Goal: Task Accomplishment & Management: Use online tool/utility

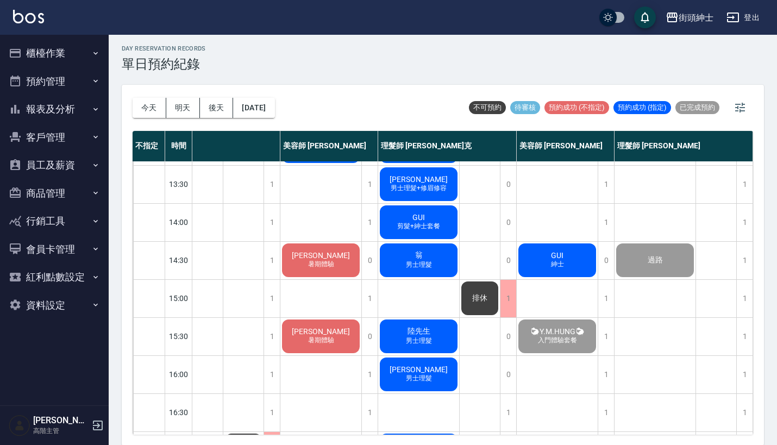
scroll to position [170, 56]
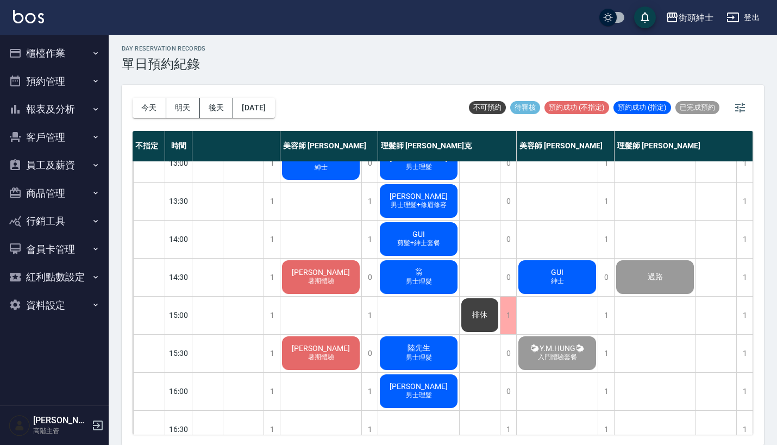
click at [551, 272] on span "GUI" at bounding box center [557, 272] width 17 height 9
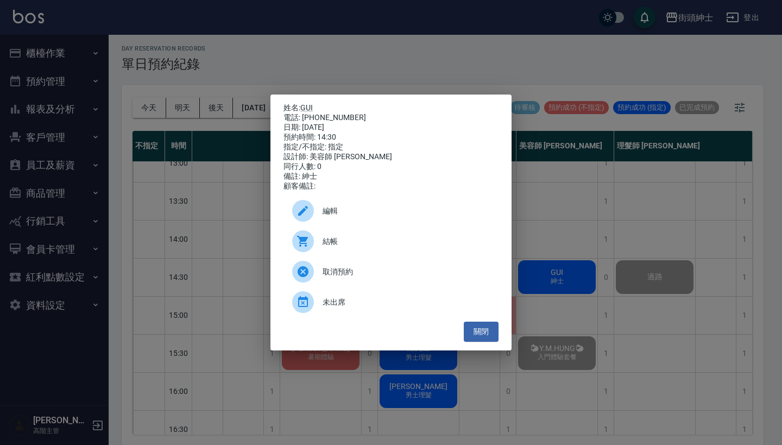
click at [327, 253] on div "結帳" at bounding box center [391, 241] width 215 height 30
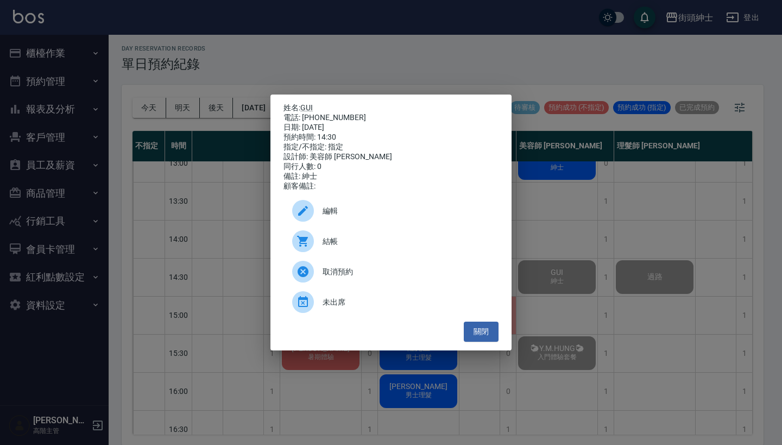
click at [230, 215] on div "姓名: GUI 電話: [PHONE_NUMBER] 日期: [DATE] 預約時間: 14:30 指定/不指定: 指定 設計師: 美容師 小戴 同行人數: …" at bounding box center [391, 222] width 782 height 445
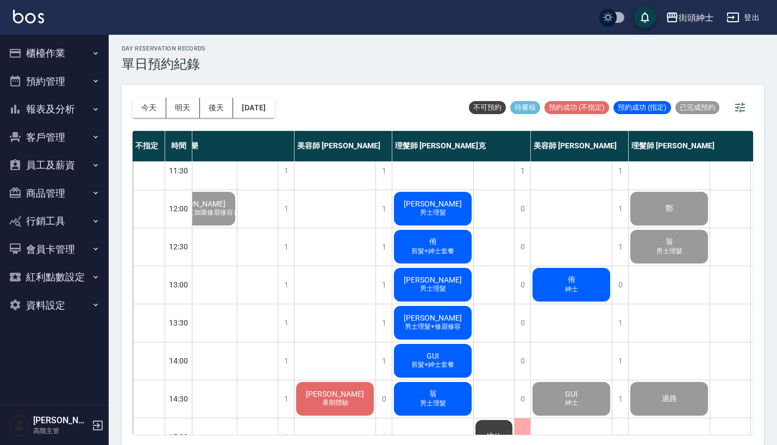
scroll to position [111, 36]
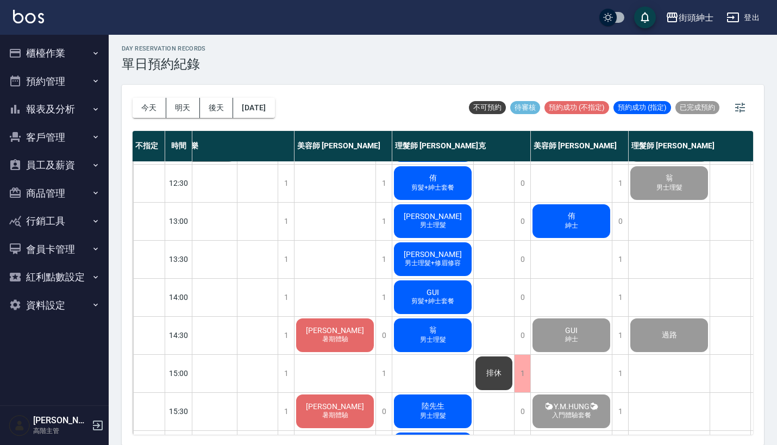
click at [586, 226] on div "[PERSON_NAME]" at bounding box center [571, 221] width 81 height 37
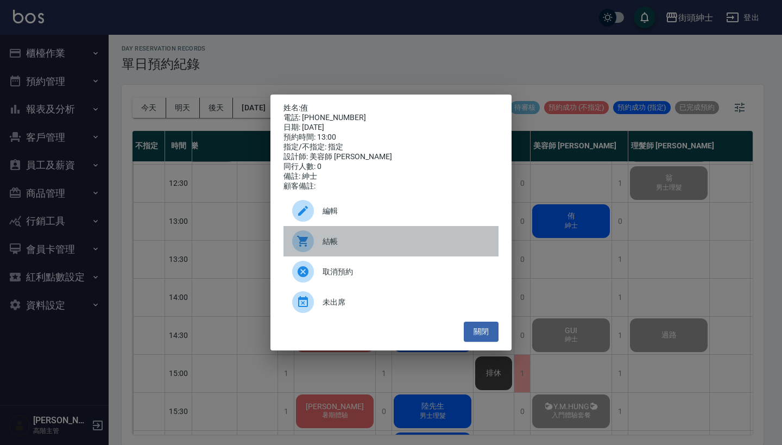
click at [383, 247] on span "結帳" at bounding box center [406, 241] width 167 height 11
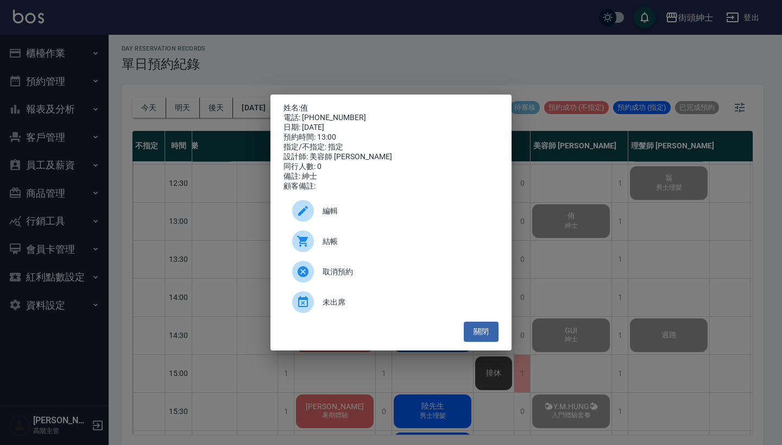
click at [283, 63] on div "姓名: 侑 電話: 0983970107 日期: 2025/09/15 預約時間: 13:00 指定/不指定: 指定 設計師: 美容師 小戴 同行人數: 0 …" at bounding box center [391, 222] width 782 height 445
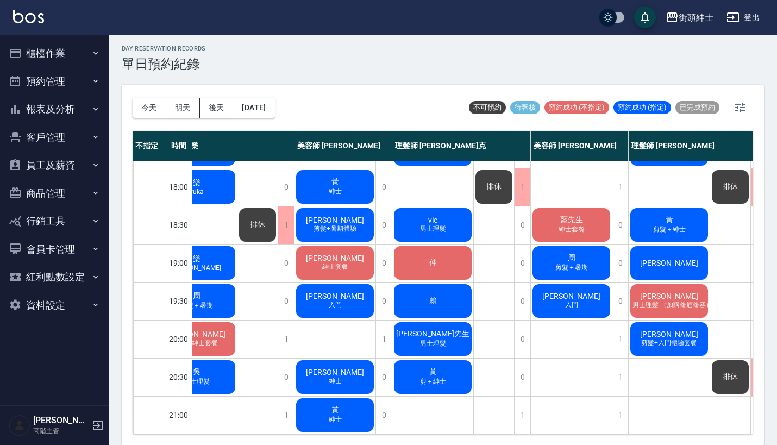
scroll to position [535, 36]
click at [92, 87] on button "預約管理" at bounding box center [54, 81] width 100 height 28
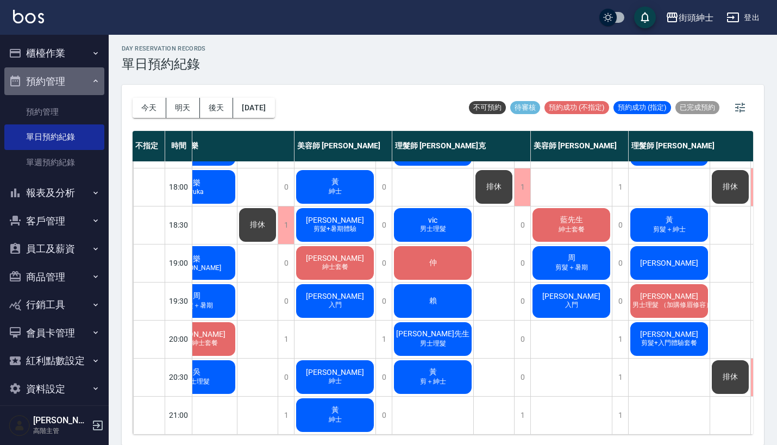
click at [92, 87] on button "預約管理" at bounding box center [54, 81] width 100 height 28
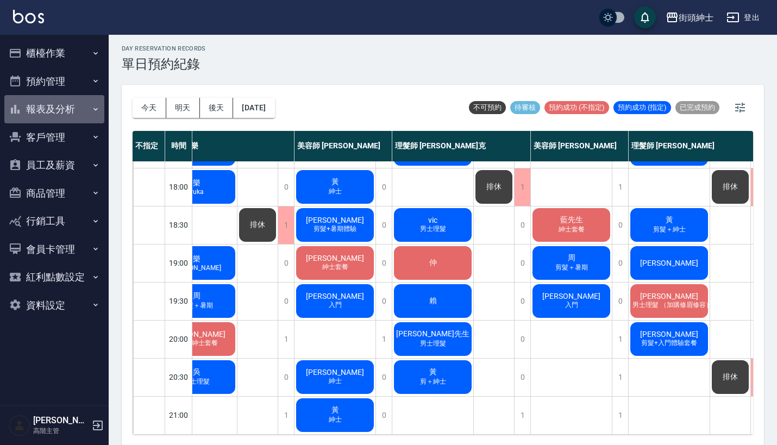
click at [80, 108] on button "報表及分析" at bounding box center [54, 109] width 100 height 28
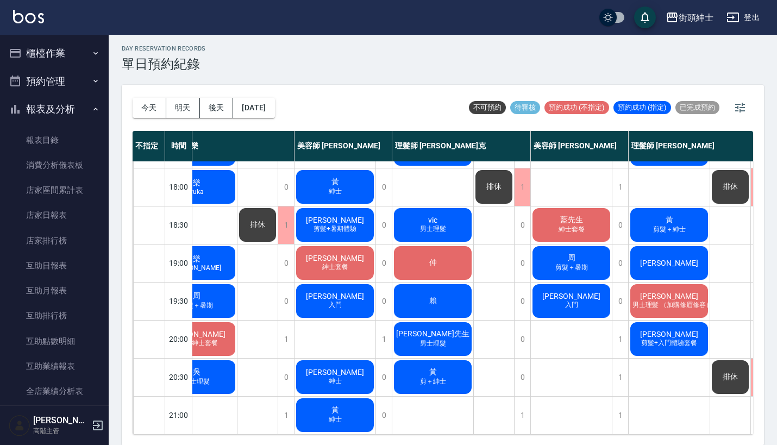
click at [79, 109] on button "報表及分析" at bounding box center [54, 109] width 100 height 28
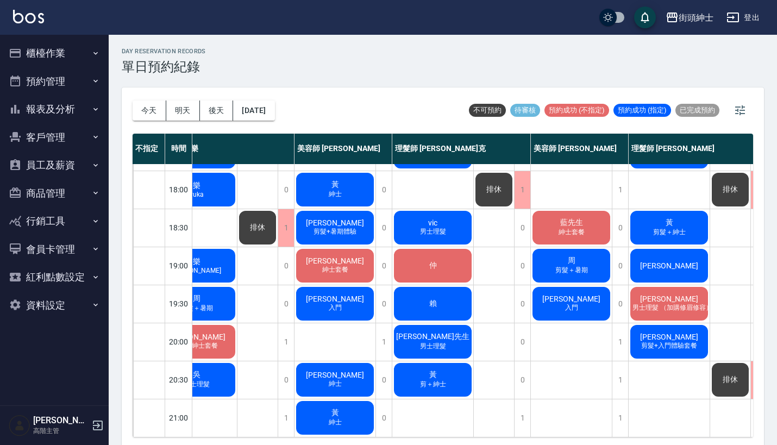
scroll to position [0, 0]
click at [82, 55] on button "櫃檯作業" at bounding box center [54, 53] width 100 height 28
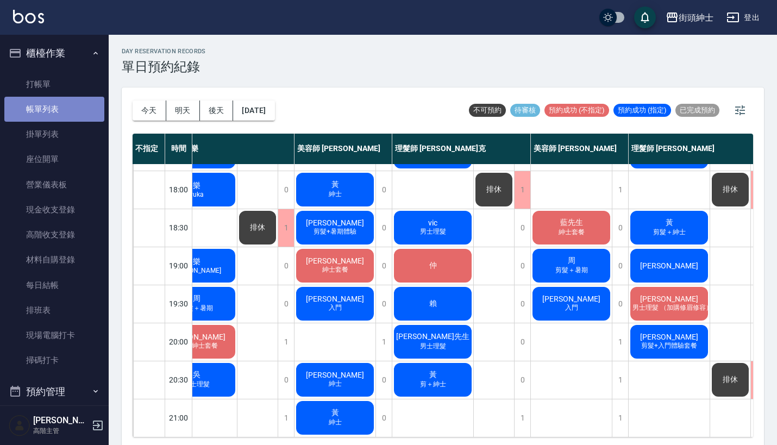
click at [77, 103] on link "帳單列表" at bounding box center [54, 109] width 100 height 25
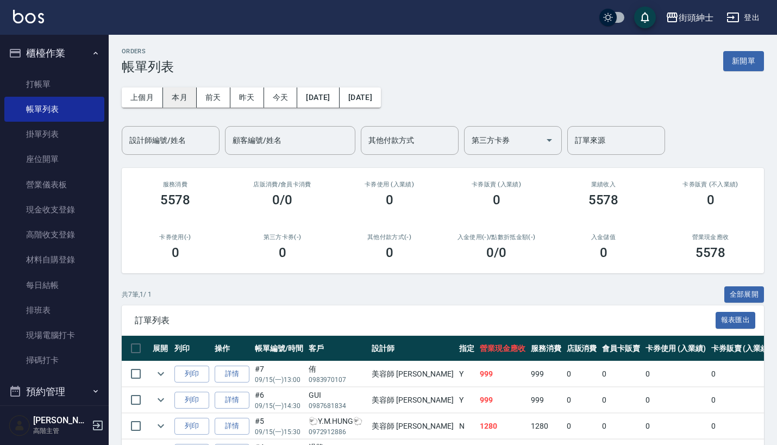
click at [180, 93] on button "本月" at bounding box center [180, 97] width 34 height 20
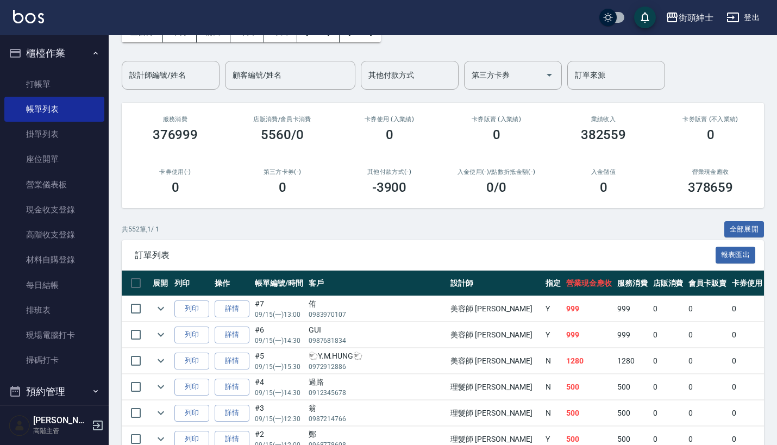
scroll to position [149, 0]
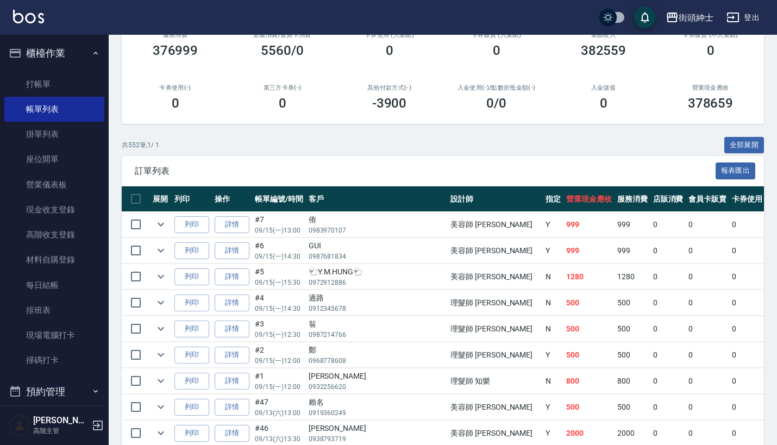
click at [84, 52] on button "櫃檯作業" at bounding box center [54, 53] width 100 height 28
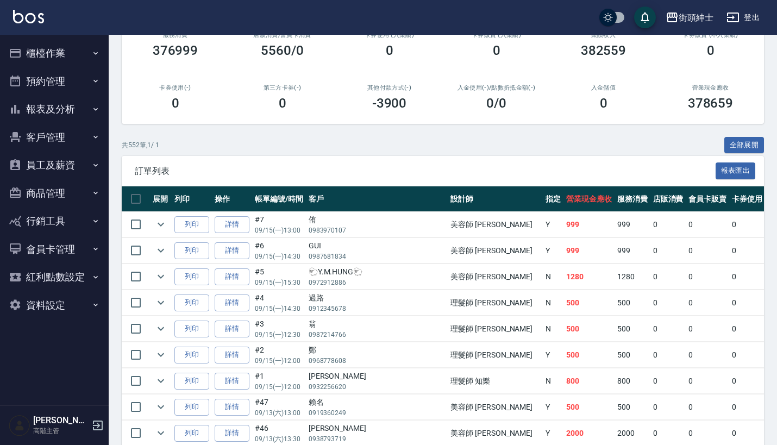
click at [91, 102] on button "報表及分析" at bounding box center [54, 109] width 100 height 28
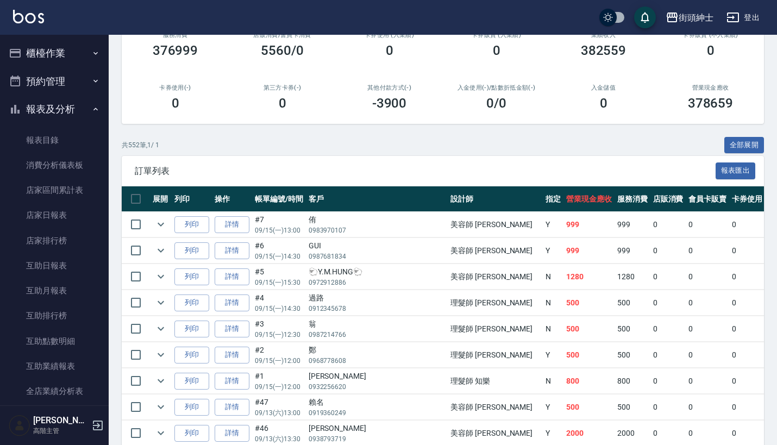
click at [89, 74] on button "預約管理" at bounding box center [54, 81] width 100 height 28
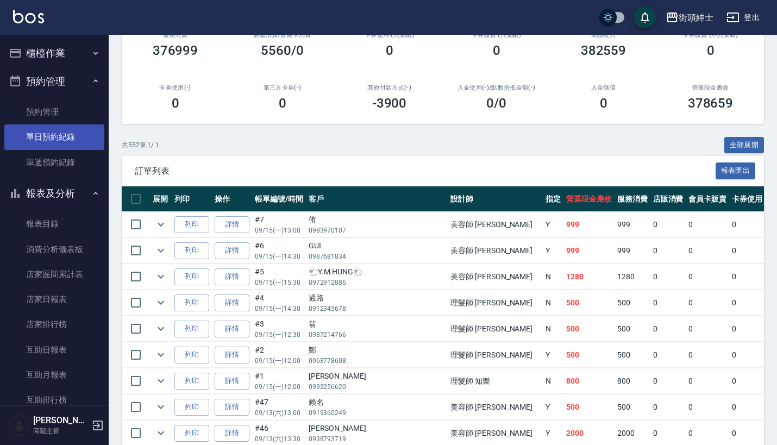
click at [74, 142] on link "單日預約紀錄" at bounding box center [54, 136] width 100 height 25
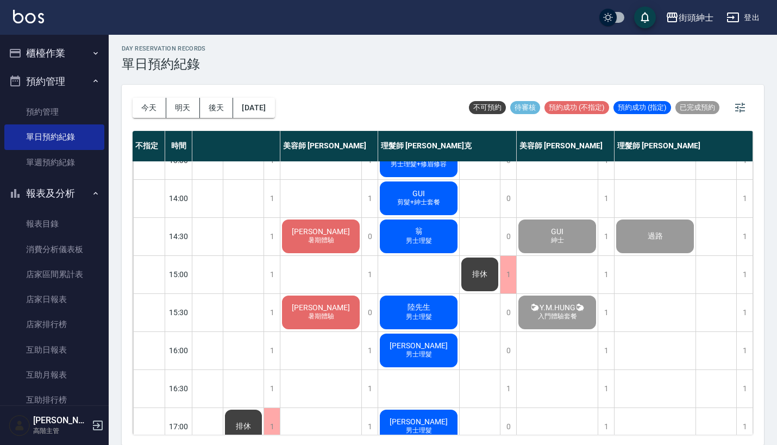
scroll to position [210, 56]
click at [149, 107] on button "今天" at bounding box center [150, 108] width 34 height 20
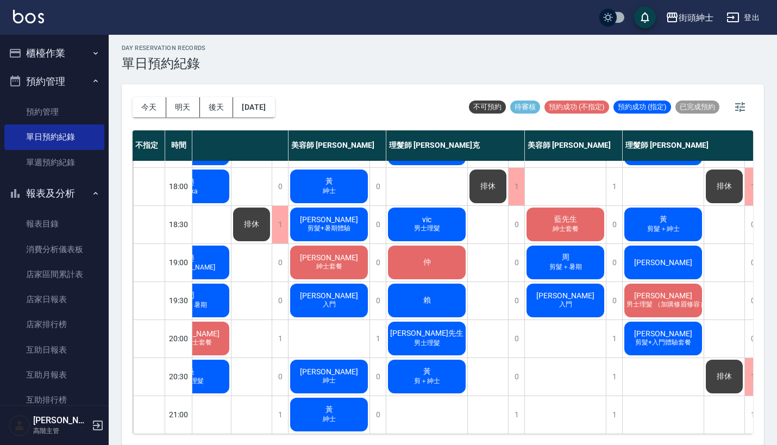
scroll to position [3, 0]
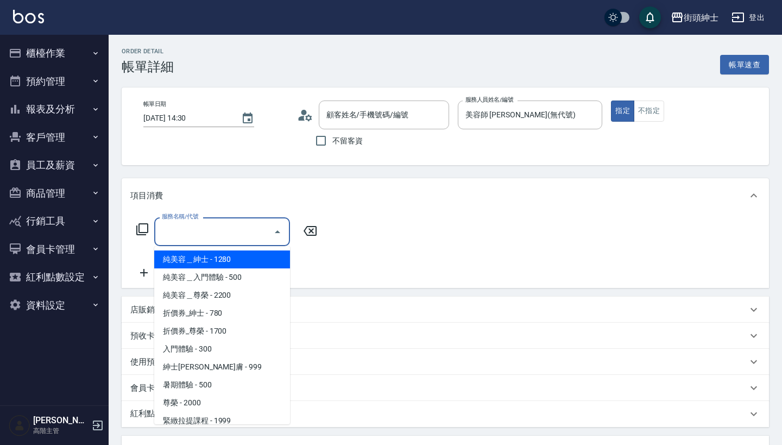
click at [214, 223] on input "服務名稱/代號" at bounding box center [214, 231] width 110 height 19
type input "GUI/0987681834/null"
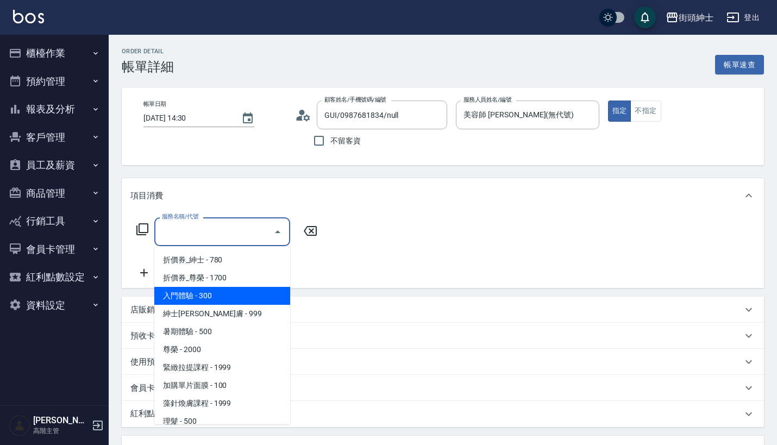
scroll to position [63, 0]
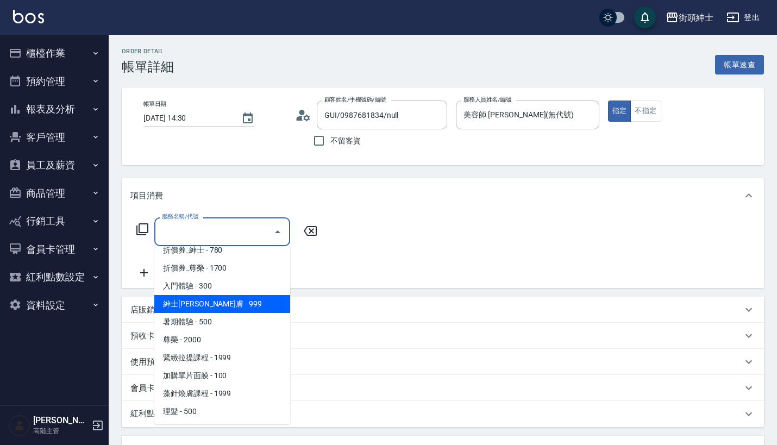
click at [259, 303] on span "紳士全效煥膚 - 999" at bounding box center [222, 304] width 136 height 18
type input "紳士全效煥膚"
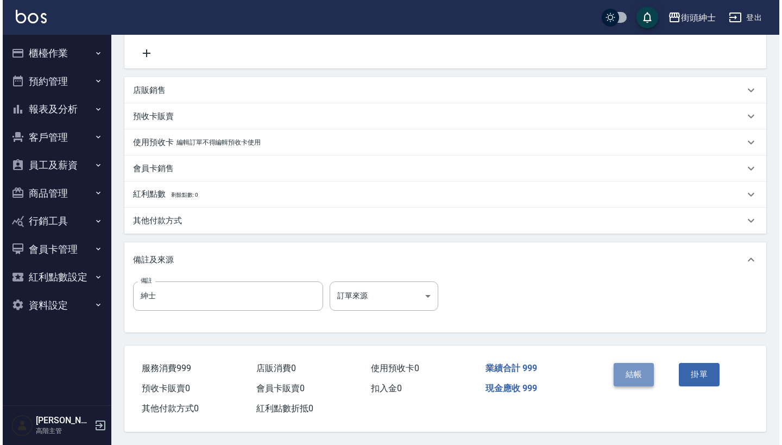
scroll to position [225, 0]
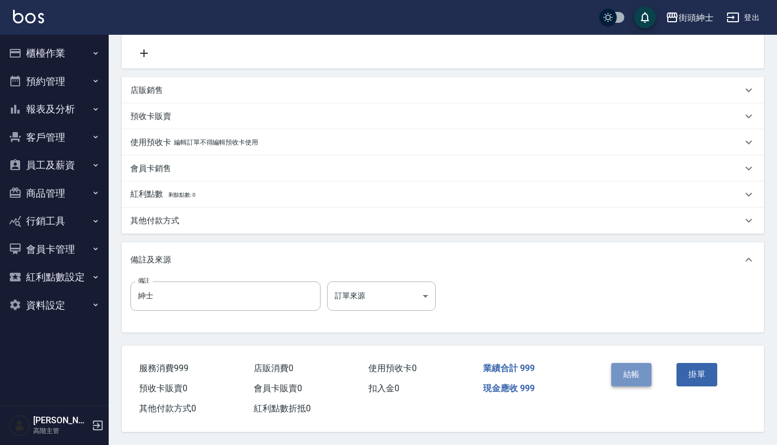
click at [641, 372] on button "結帳" at bounding box center [631, 374] width 41 height 23
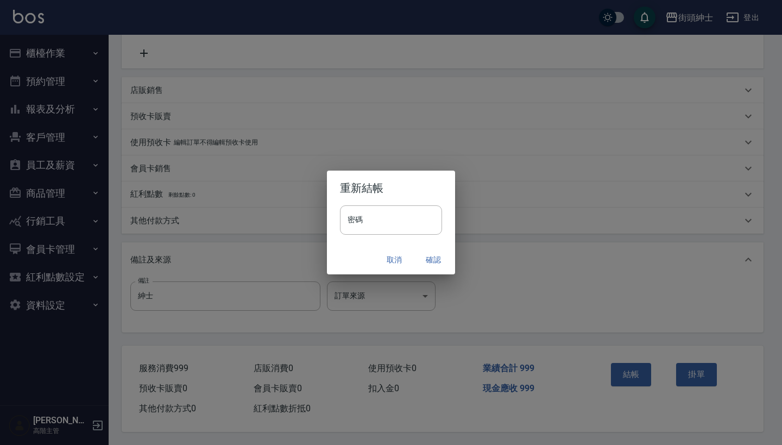
click at [438, 260] on button "確認" at bounding box center [433, 260] width 35 height 20
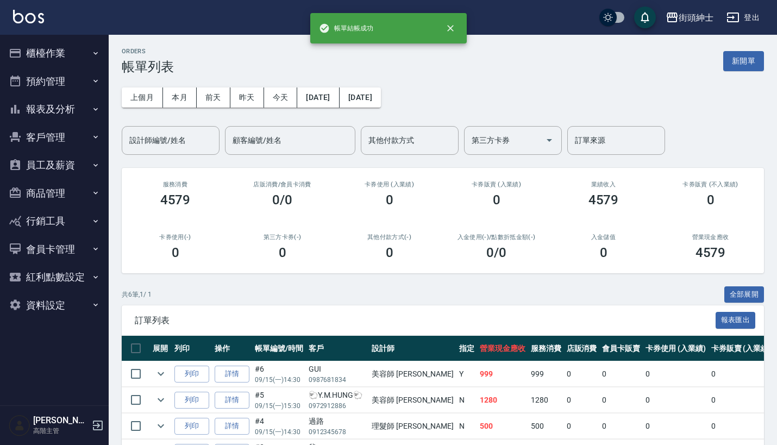
click at [86, 93] on button "預約管理" at bounding box center [54, 81] width 100 height 28
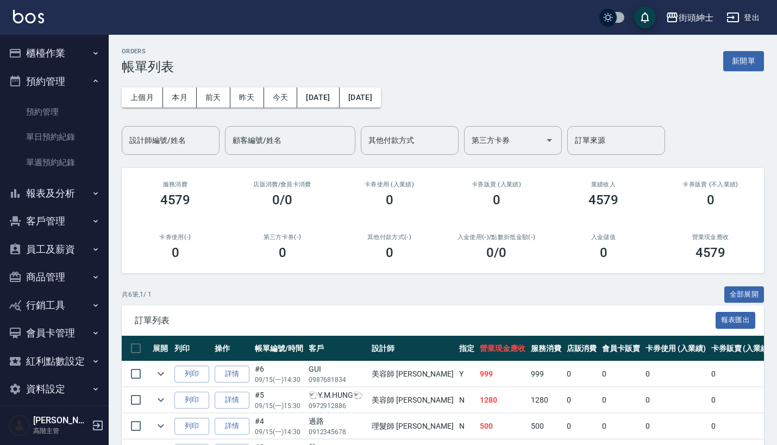
click at [74, 181] on button "報表及分析" at bounding box center [54, 193] width 100 height 28
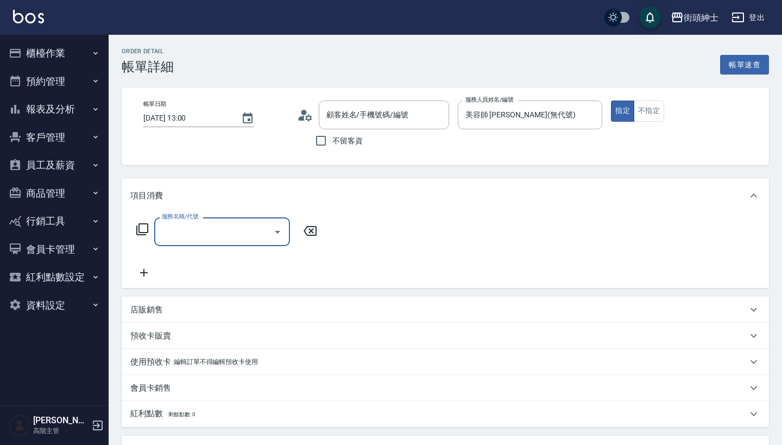
type input "[PERSON_NAME]/0983970107/null"
click at [236, 235] on input "服務名稱/代號" at bounding box center [214, 231] width 110 height 19
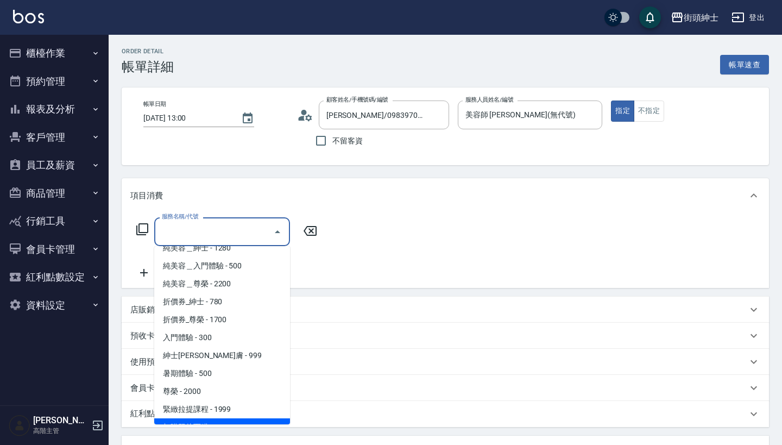
scroll to position [34, 0]
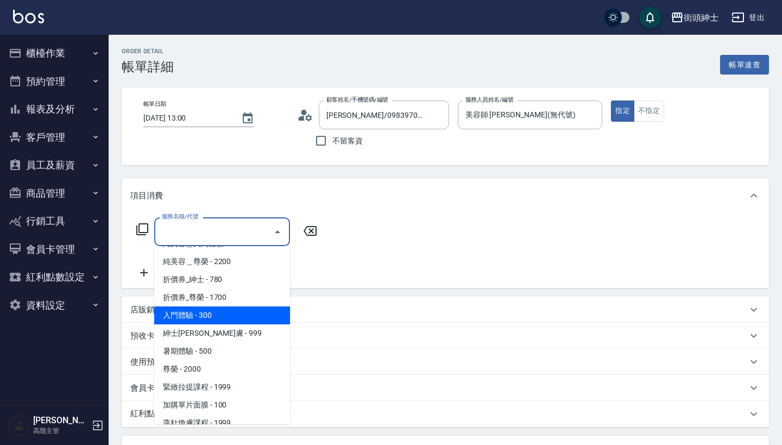
click at [246, 323] on span "入門體驗 - 300" at bounding box center [222, 315] width 136 height 18
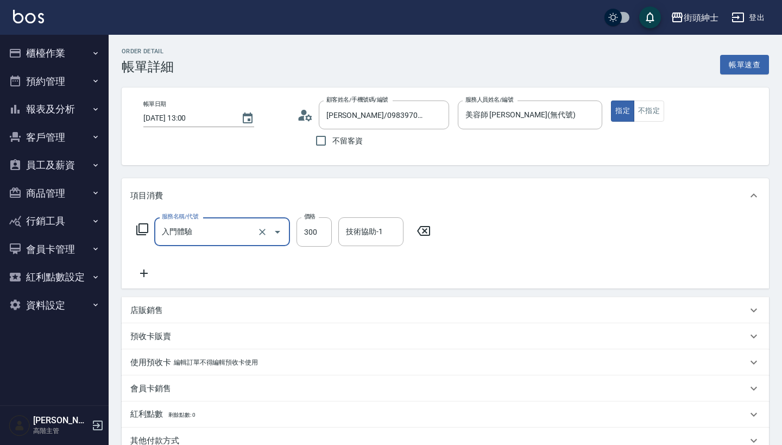
click at [233, 235] on input "入門體驗" at bounding box center [207, 231] width 96 height 19
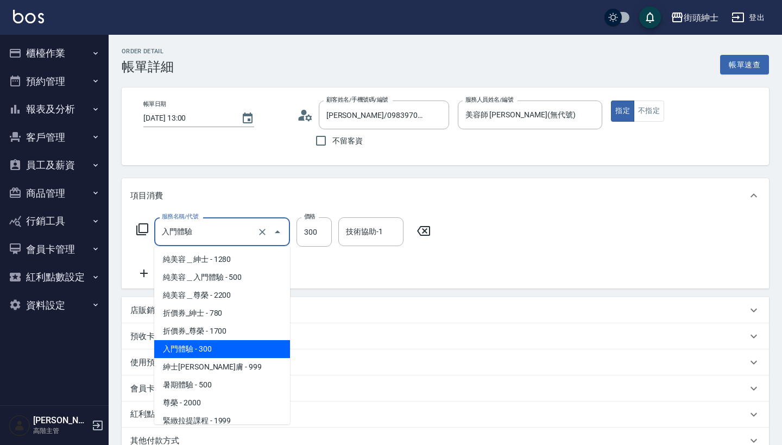
click at [222, 366] on span "紳士[PERSON_NAME]膚 - 999" at bounding box center [222, 367] width 136 height 18
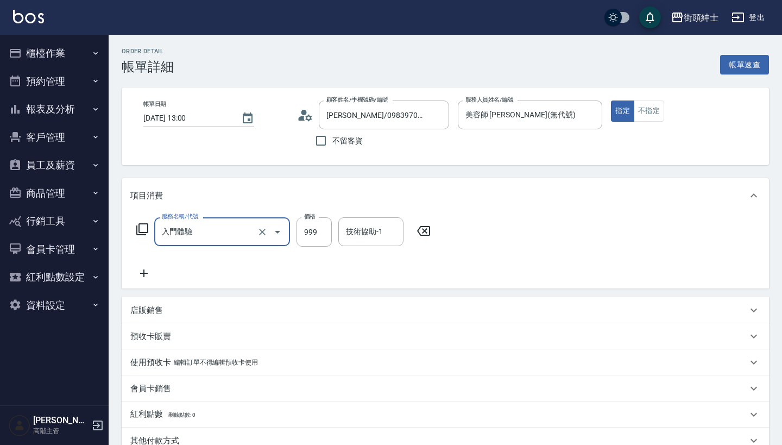
type input "紳士全效煥膚"
type input "999"
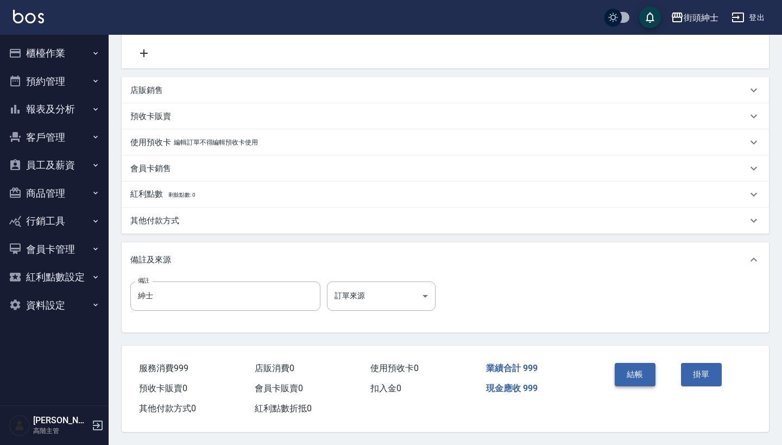
scroll to position [225, 0]
click at [650, 372] on button "結帳" at bounding box center [635, 374] width 41 height 23
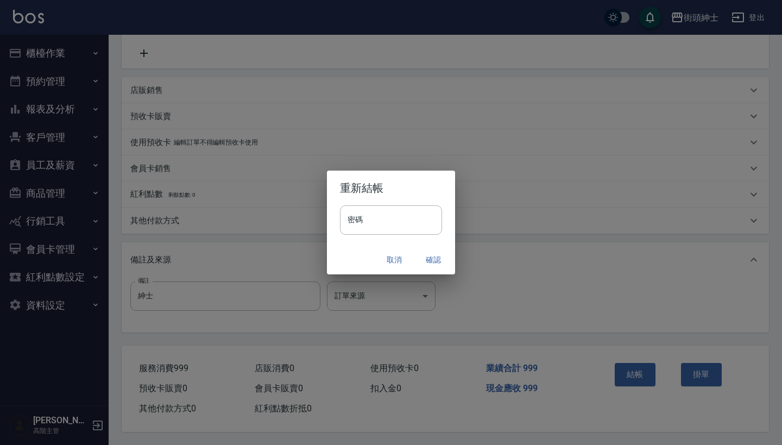
click at [428, 255] on button "確認" at bounding box center [433, 260] width 35 height 20
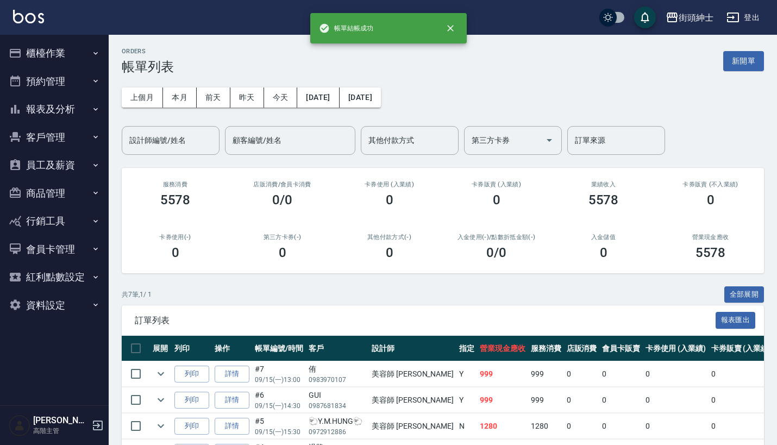
click at [80, 66] on button "櫃檯作業" at bounding box center [54, 53] width 100 height 28
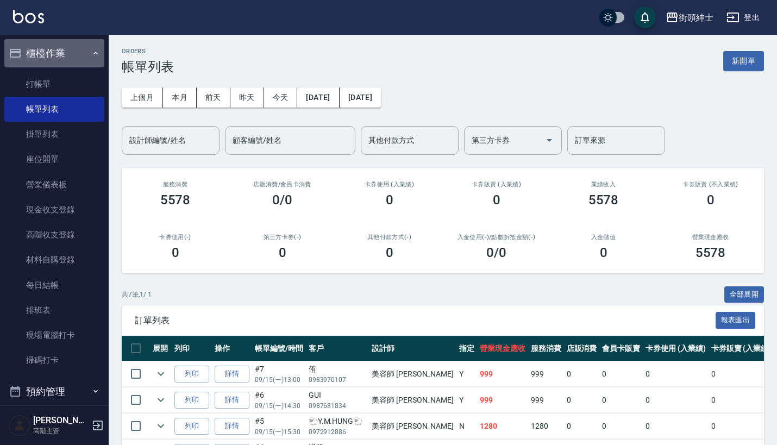
click at [85, 49] on button "櫃檯作業" at bounding box center [54, 53] width 100 height 28
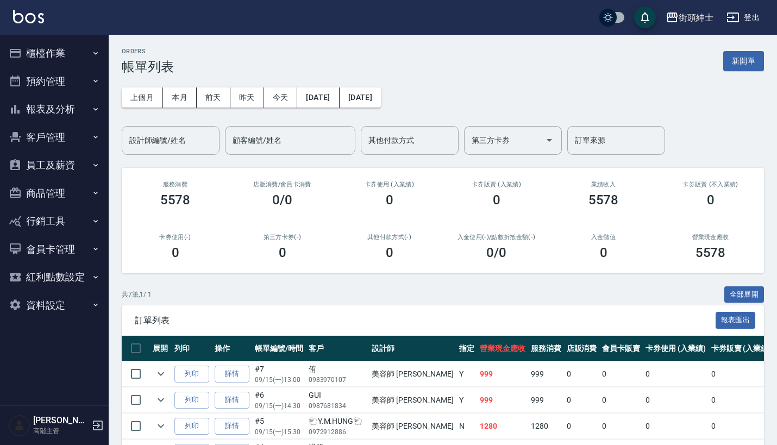
click at [83, 81] on button "預約管理" at bounding box center [54, 81] width 100 height 28
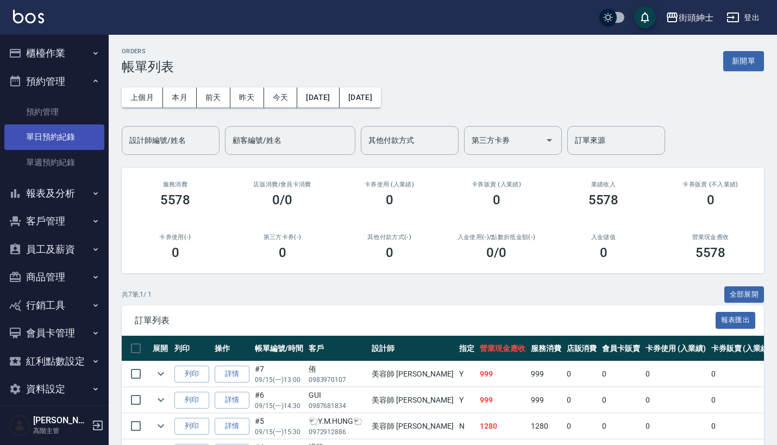
click at [83, 135] on link "單日預約紀錄" at bounding box center [54, 136] width 100 height 25
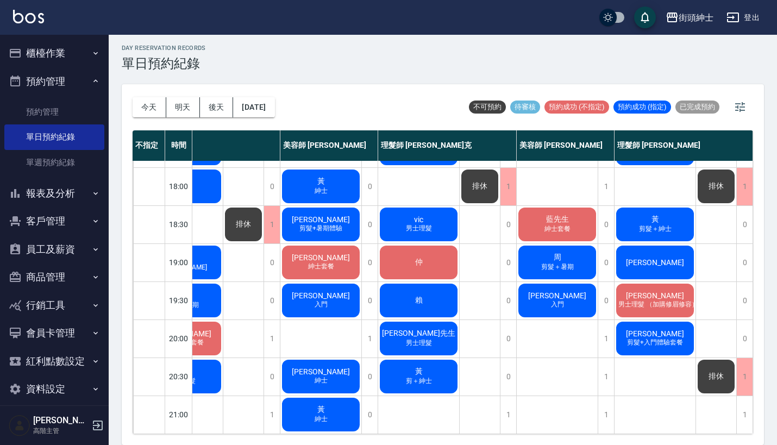
scroll to position [3, 0]
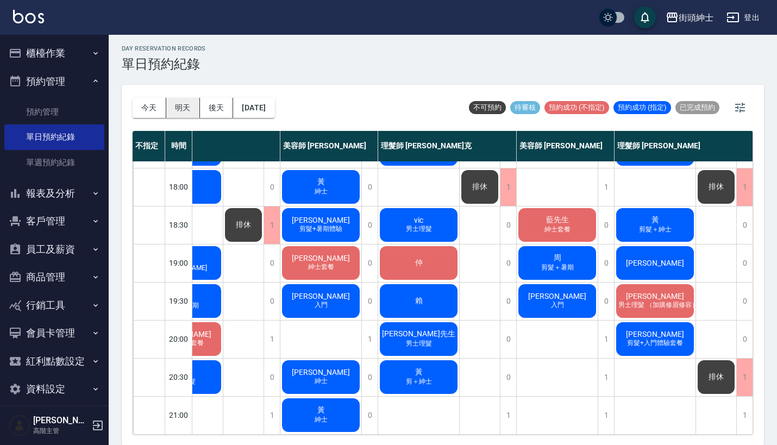
click at [182, 109] on button "明天" at bounding box center [183, 108] width 34 height 20
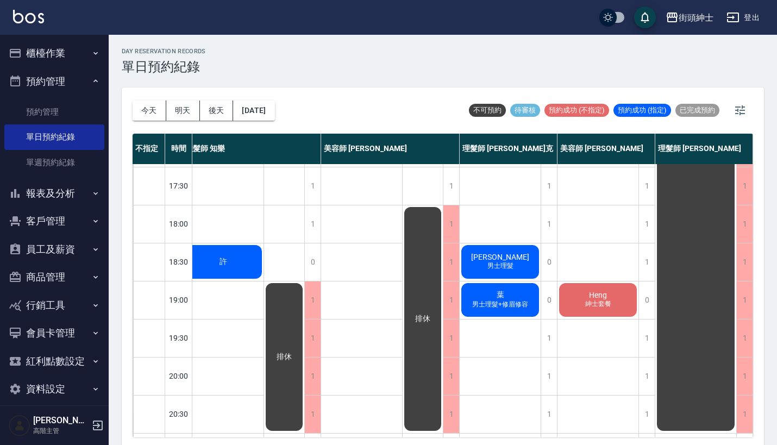
scroll to position [410, 15]
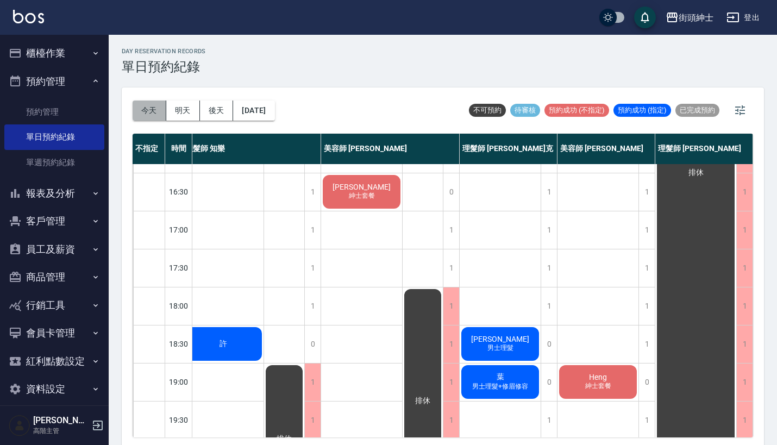
click at [147, 114] on button "今天" at bounding box center [150, 111] width 34 height 20
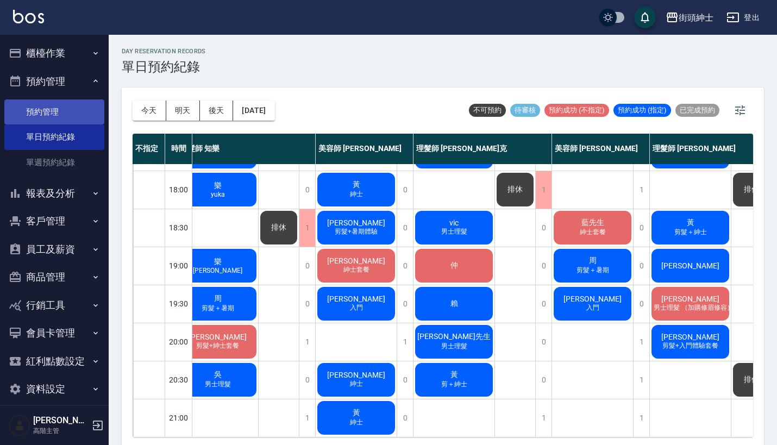
scroll to position [535, 15]
click at [77, 86] on button "預約管理" at bounding box center [54, 81] width 100 height 28
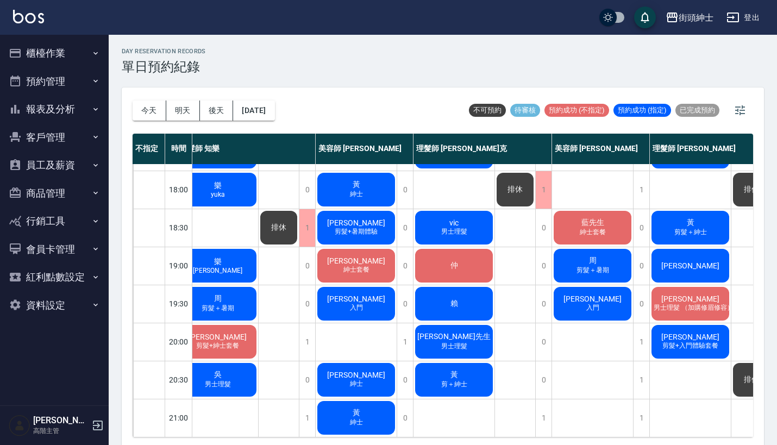
click at [84, 105] on button "報表及分析" at bounding box center [54, 109] width 100 height 28
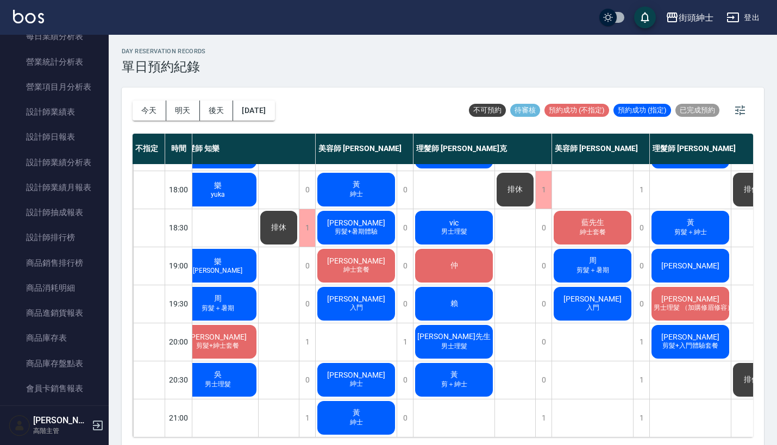
scroll to position [379, 0]
click at [68, 207] on link "設計師抽成報表" at bounding box center [54, 213] width 100 height 25
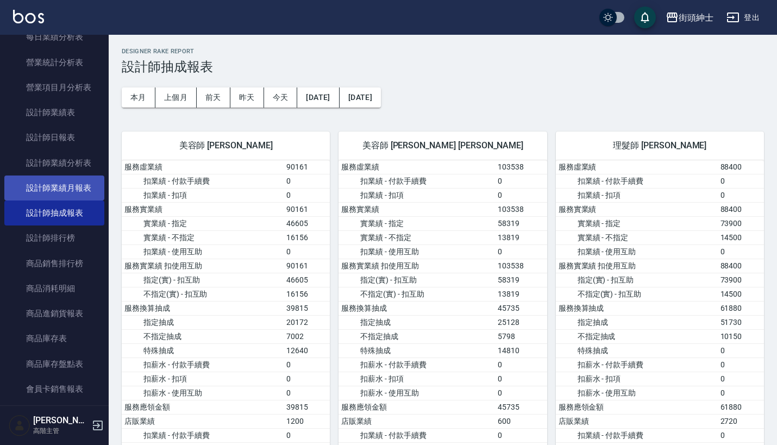
scroll to position [-1, 0]
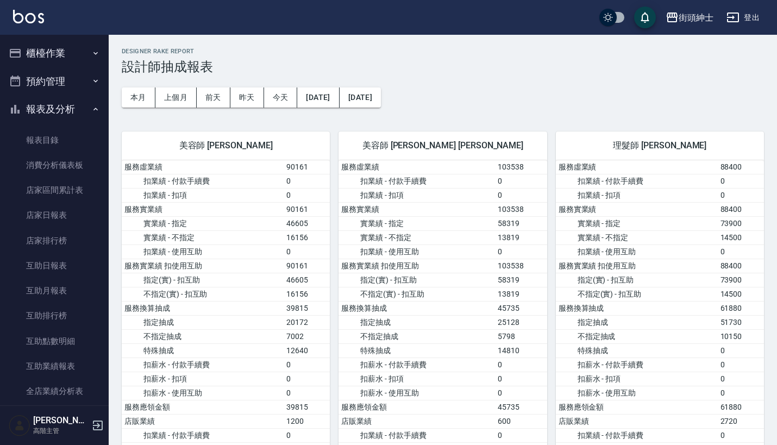
click at [91, 77] on icon "button" at bounding box center [95, 81] width 9 height 9
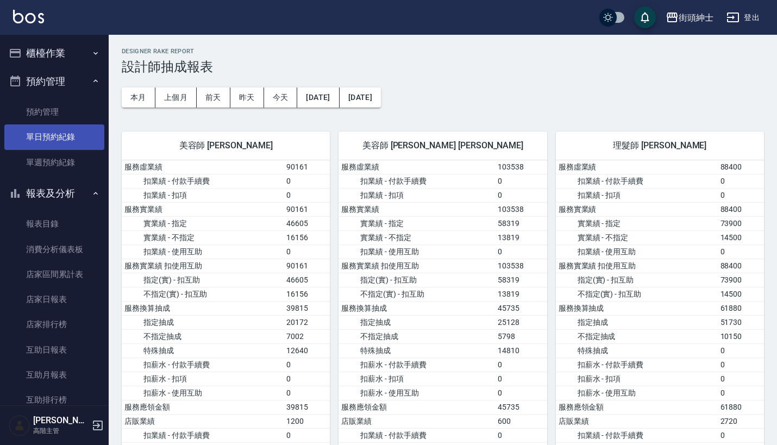
click at [71, 133] on link "單日預約紀錄" at bounding box center [54, 136] width 100 height 25
